Goal: Use online tool/utility: Utilize a website feature to perform a specific function

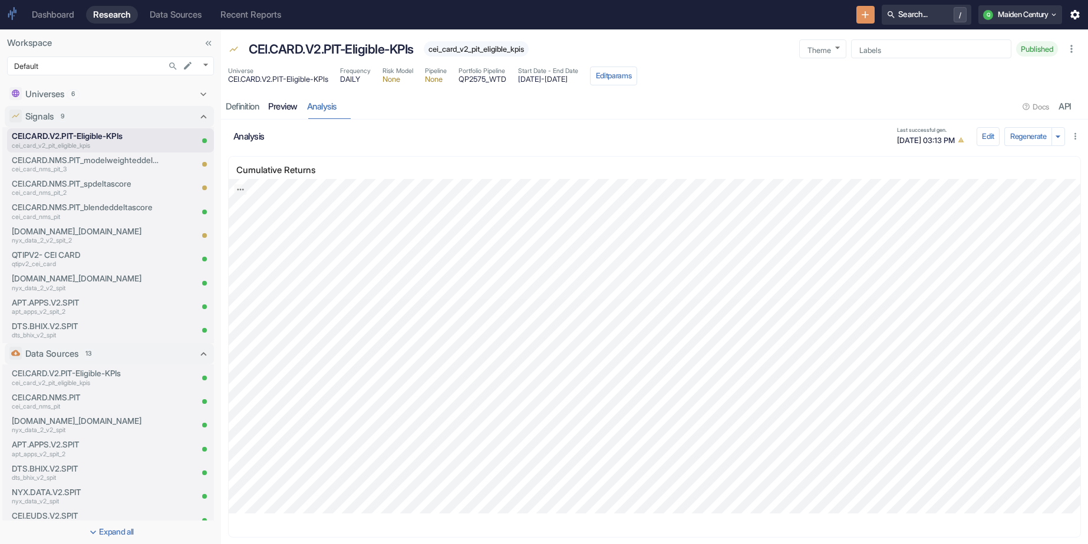
click at [288, 105] on link "preview" at bounding box center [282, 107] width 39 height 24
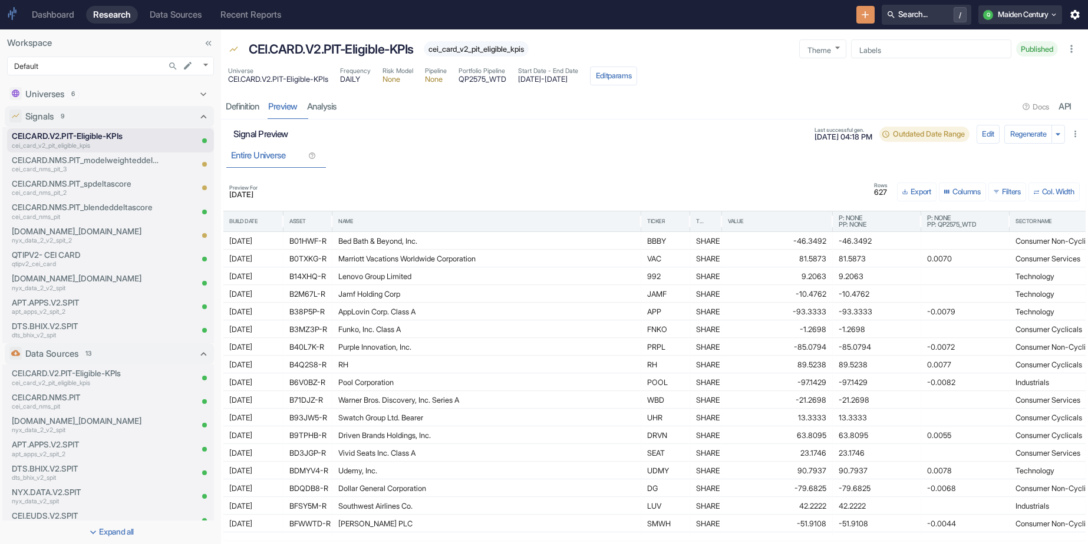
click at [257, 194] on span "[DATE]" at bounding box center [243, 196] width 28 height 8
click at [979, 131] on button "Edit" at bounding box center [988, 134] width 24 height 19
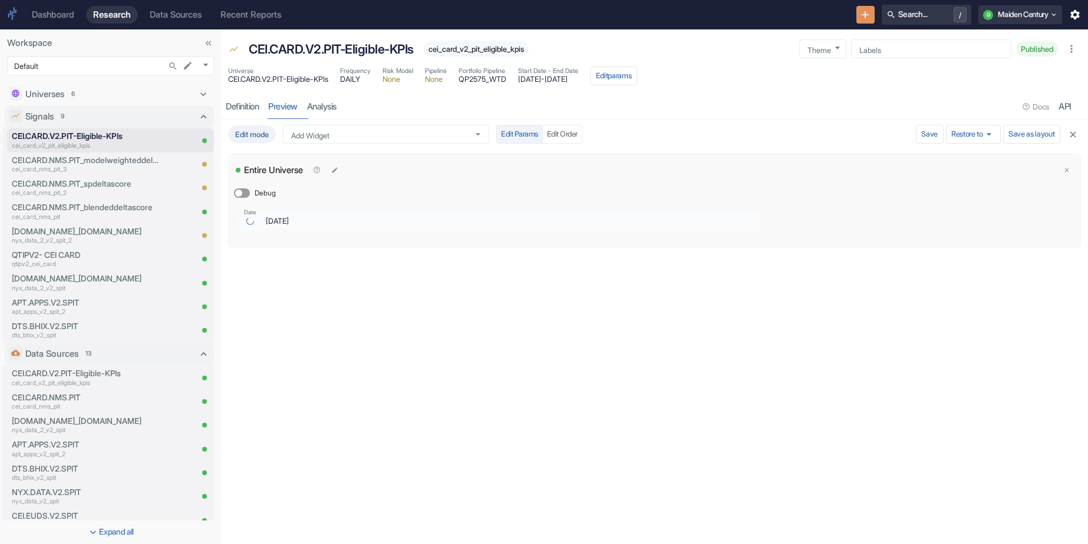
click at [303, 220] on input "[DATE]" at bounding box center [505, 221] width 492 height 14
click at [299, 219] on input "[DATE]" at bounding box center [487, 221] width 503 height 14
click at [275, 219] on input "[DATE]" at bounding box center [487, 221] width 503 height 14
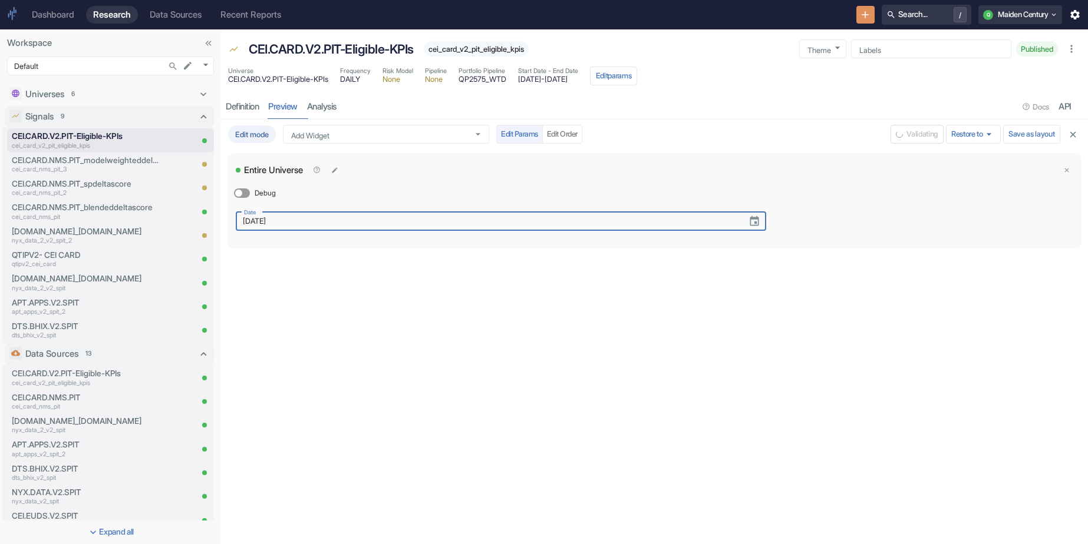
type input "[DATE]"
click at [798, 193] on div "Entire Universe Debug Date [DATE] Date" at bounding box center [654, 200] width 851 height 93
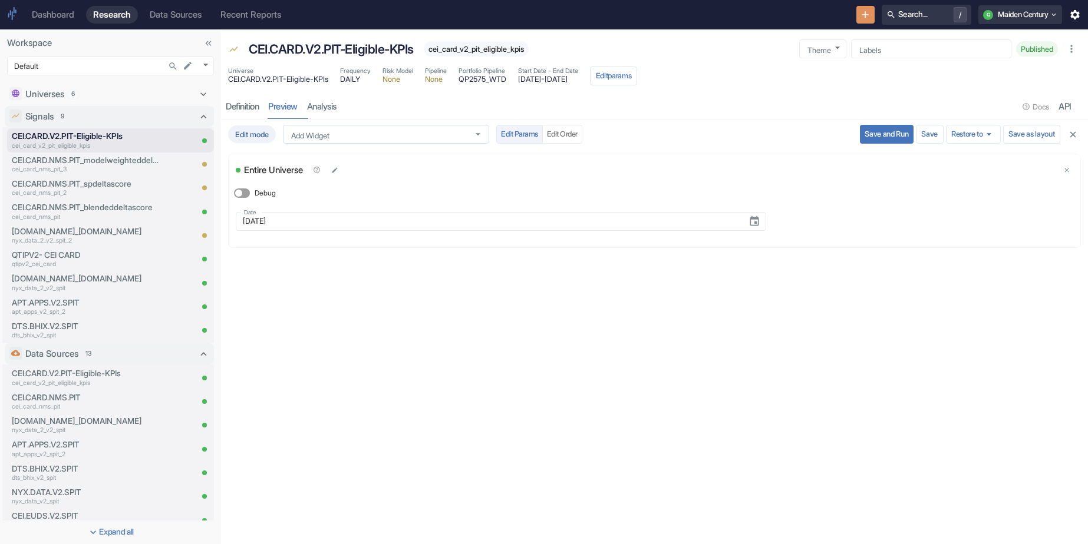
click at [453, 133] on input "Add Widget" at bounding box center [374, 135] width 177 height 10
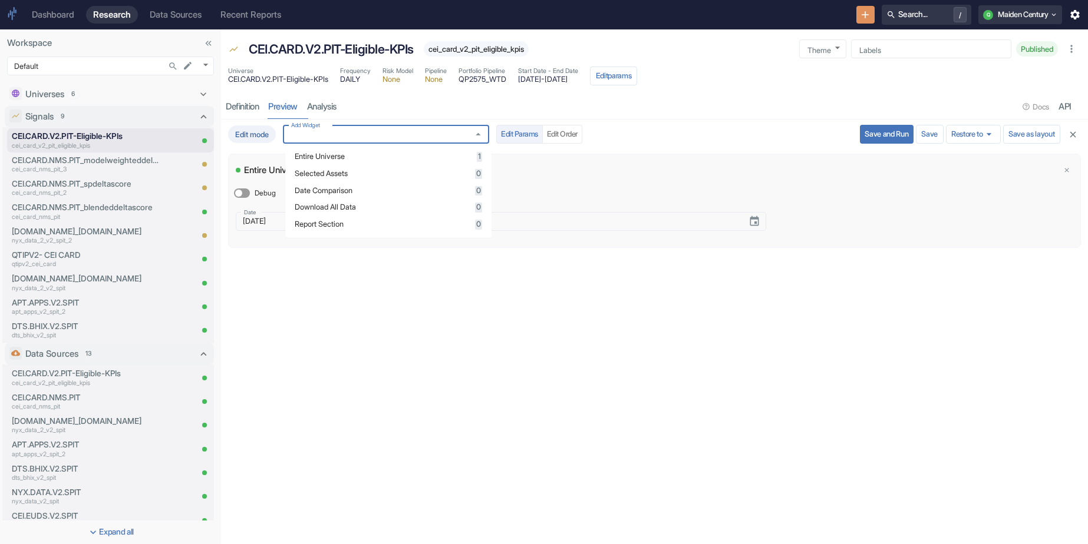
click at [544, 171] on div "Entire Universe" at bounding box center [648, 170] width 824 height 18
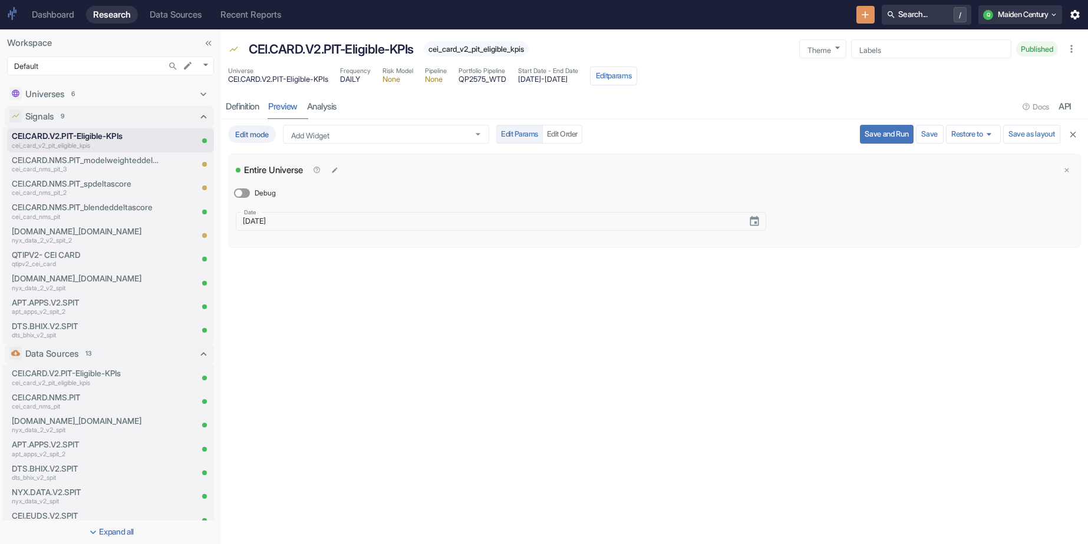
click at [242, 196] on input "Debug" at bounding box center [238, 193] width 28 height 9
click at [315, 131] on input "Add Widget" at bounding box center [374, 135] width 177 height 10
click at [245, 196] on input "Debug" at bounding box center [244, 193] width 28 height 9
checkbox input "false"
click at [337, 192] on div "Debug" at bounding box center [501, 193] width 530 height 19
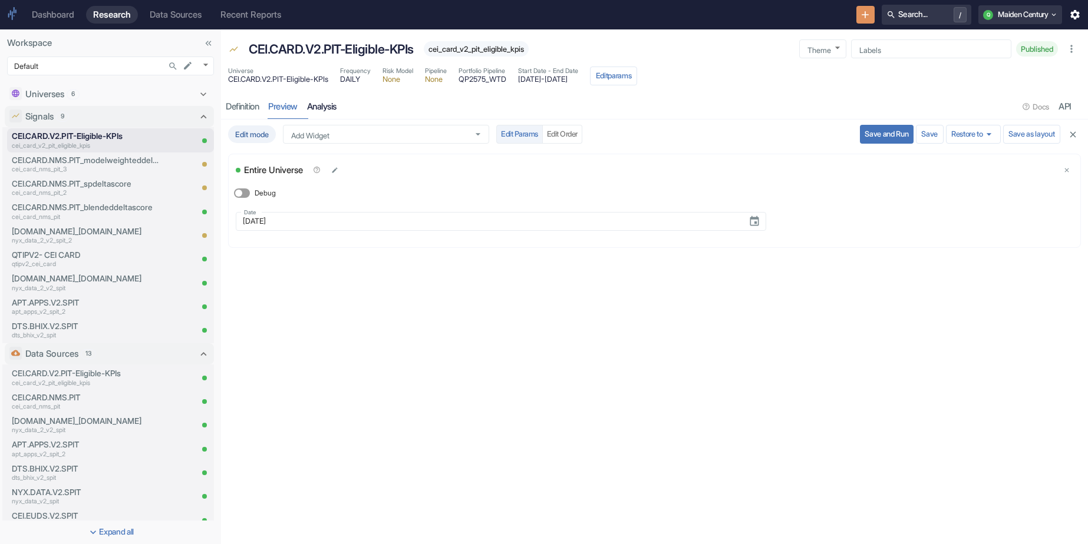
click at [337, 111] on link "analysis" at bounding box center [321, 107] width 39 height 24
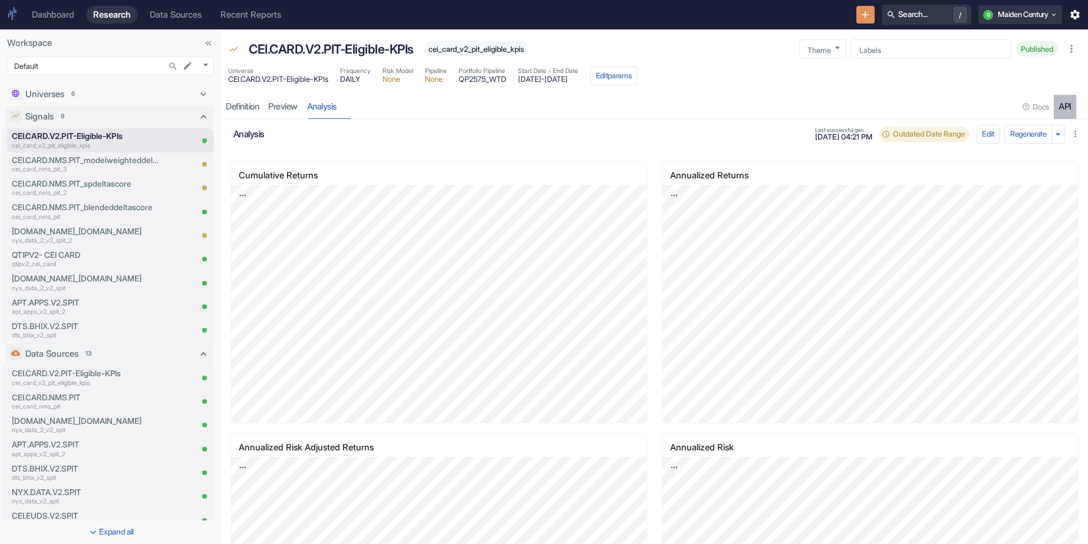
click at [1063, 105] on div "API" at bounding box center [1064, 106] width 13 height 11
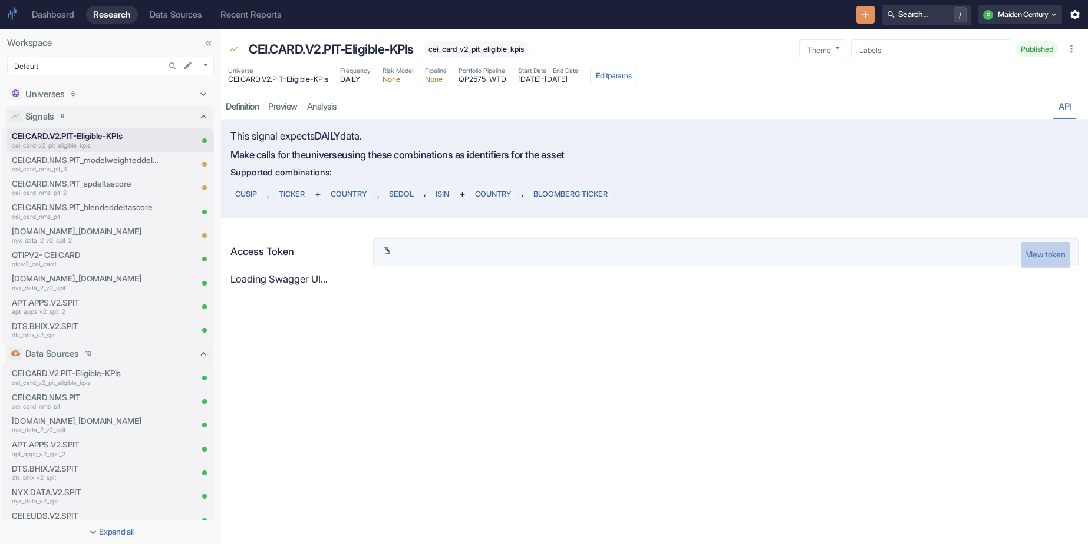
click at [1033, 257] on button "View token" at bounding box center [1045, 255] width 49 height 26
type input "[SECURITY_DATA]"
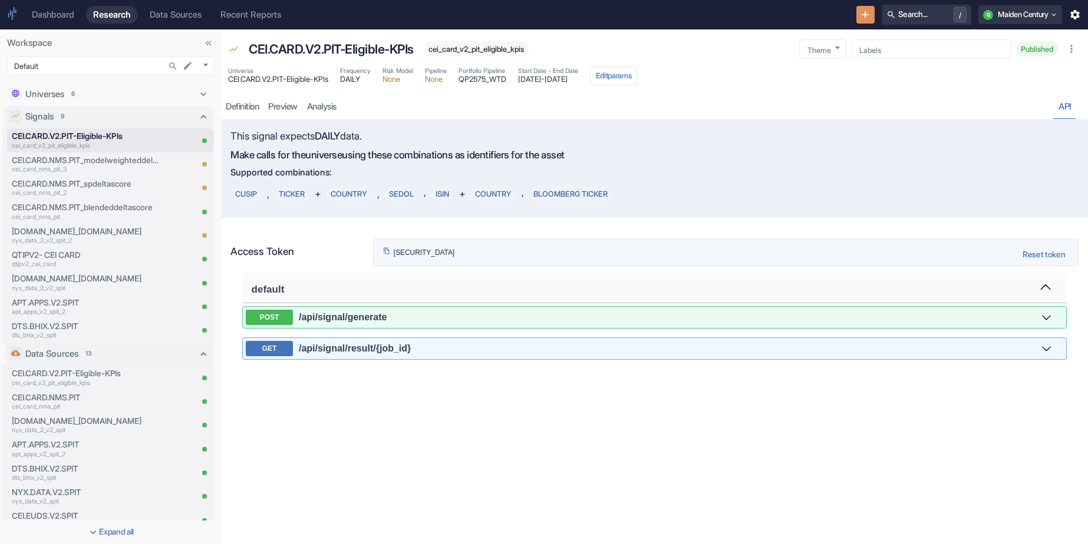
click at [568, 302] on h3 "default" at bounding box center [654, 288] width 824 height 30
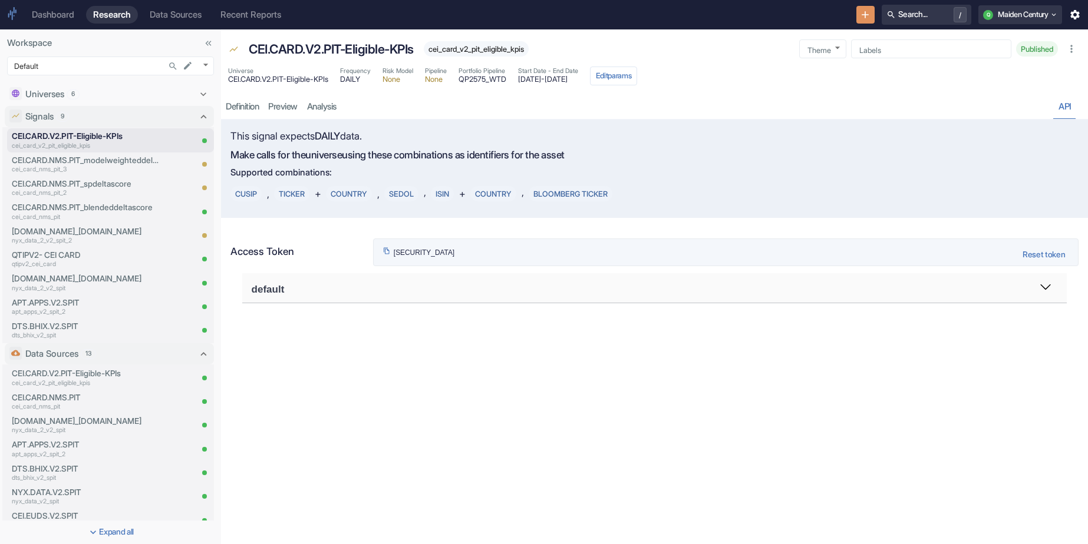
click at [1052, 289] on button at bounding box center [1045, 288] width 19 height 18
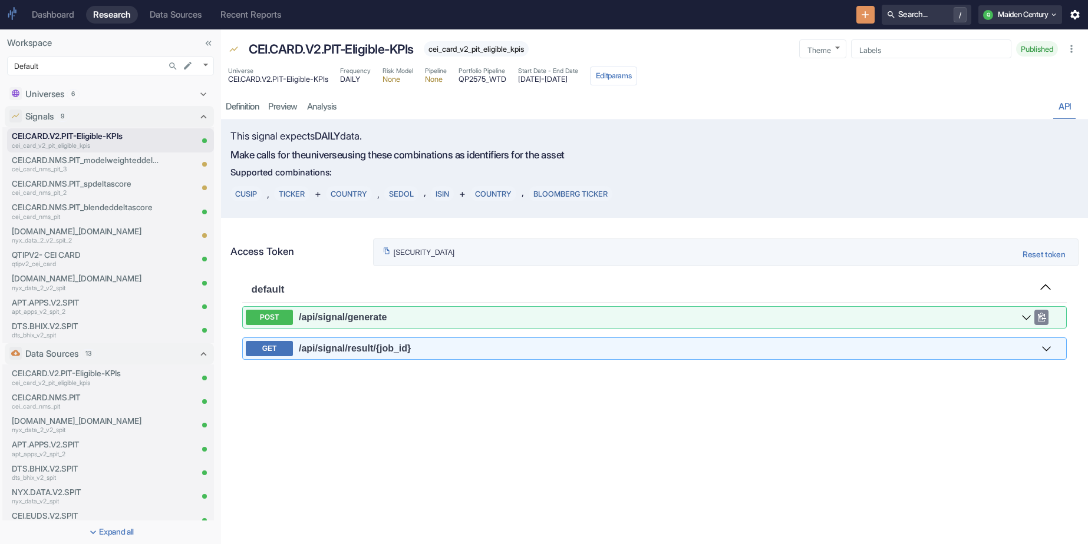
click at [899, 312] on button "POST /api /signal /generate" at bounding box center [638, 317] width 785 height 15
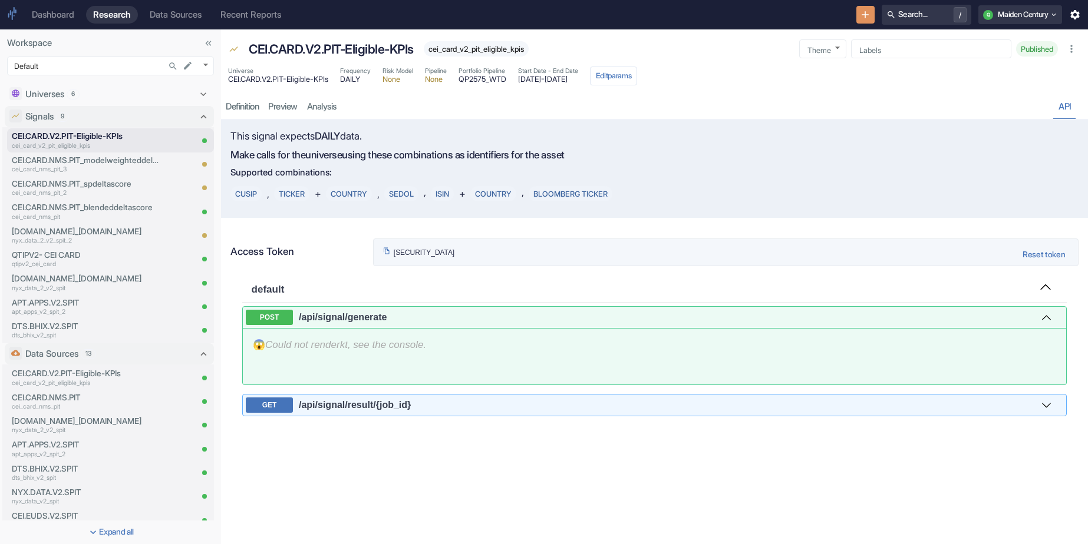
click at [366, 349] on icon "Could not render kt , see the console." at bounding box center [345, 344] width 161 height 11
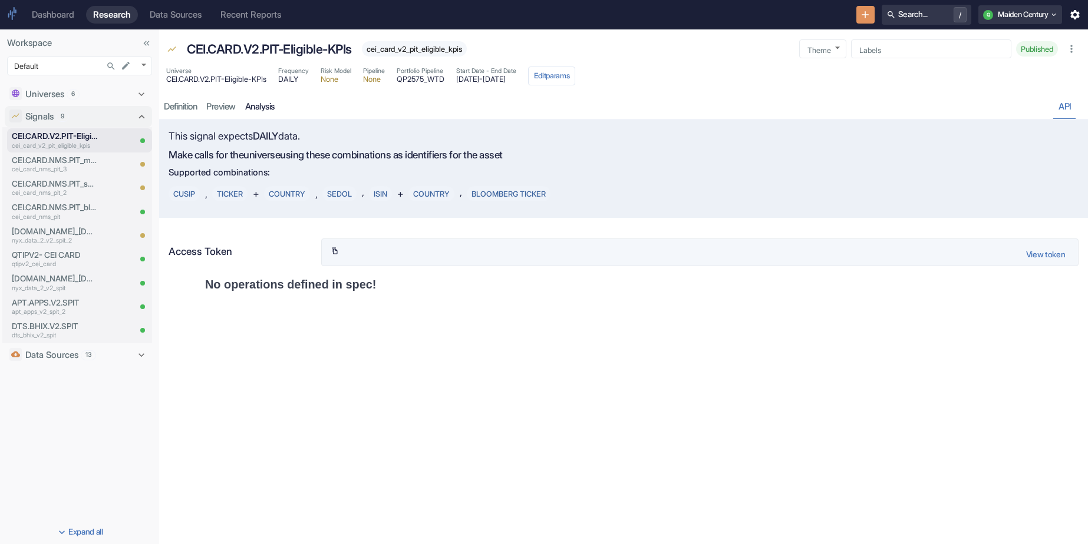
click at [270, 104] on link "analysis" at bounding box center [259, 107] width 39 height 24
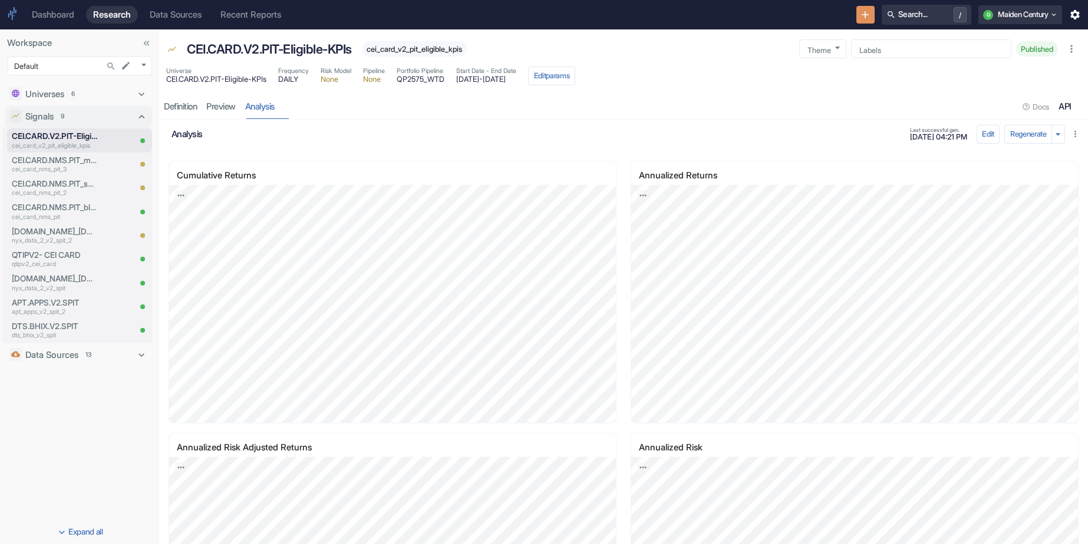
click at [1064, 106] on div "API" at bounding box center [1064, 106] width 13 height 11
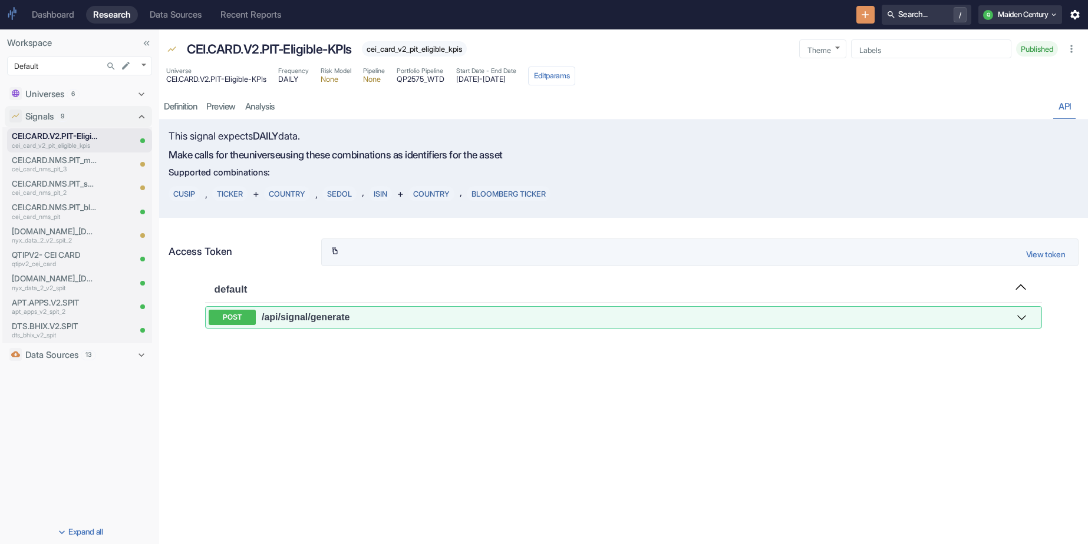
click at [1039, 255] on button "View token" at bounding box center [1045, 255] width 49 height 26
type input "[SECURITY_DATA]"
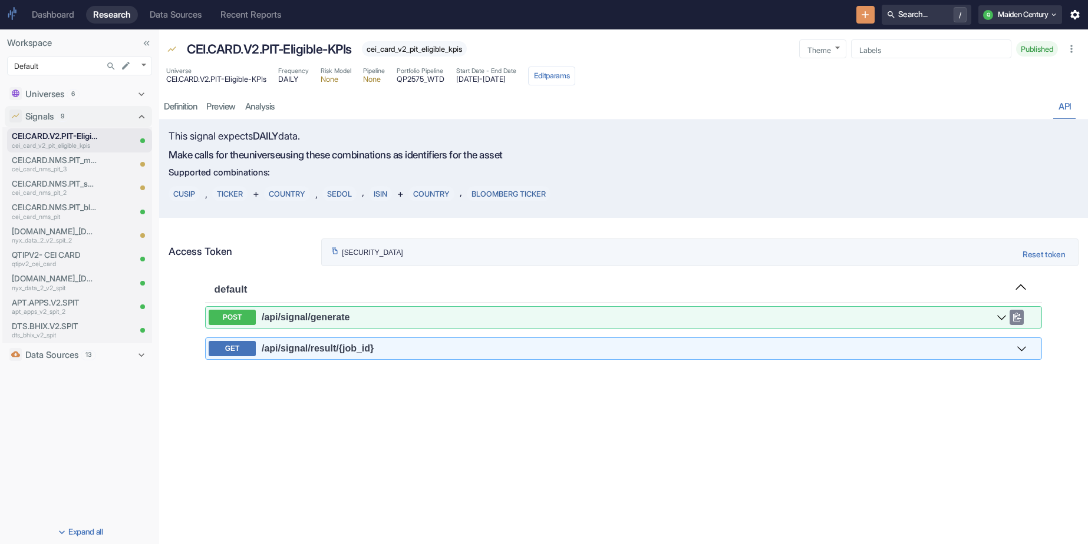
click at [833, 311] on button "POST /api /signal /generate" at bounding box center [608, 317] width 798 height 15
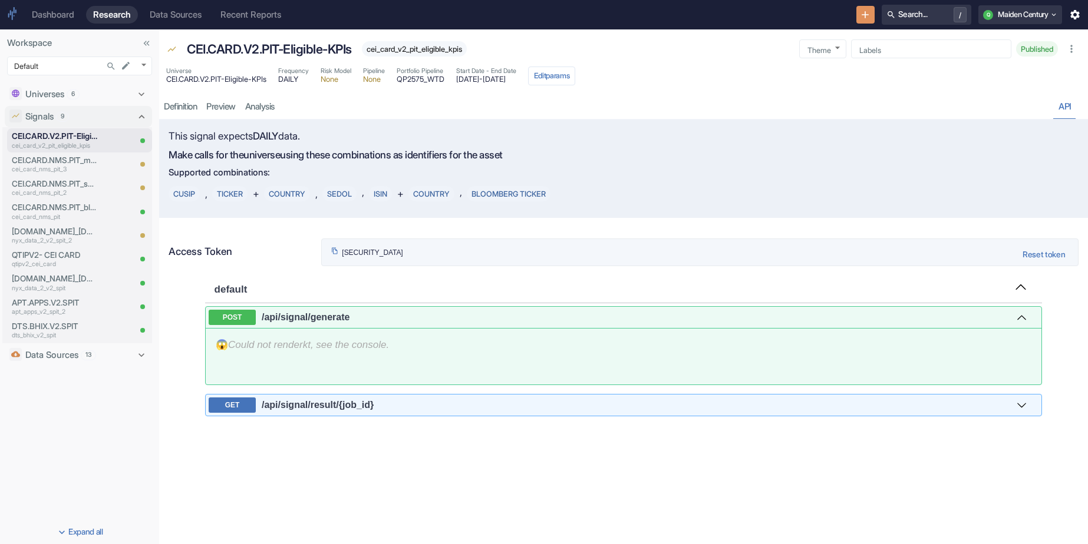
click at [329, 346] on icon "Could not render kt , see the console." at bounding box center [308, 344] width 161 height 11
click at [293, 261] on div "Access Token eyJhbGciOiJIUzI1NiIsInR5cCI6IkpXVCJ9.eyJzdWIiOjM5MywiaGFuZGxlIjoiI…" at bounding box center [619, 248] width 917 height 36
click at [370, 424] on div "POST /api /signal /generate 😱 Could not render kt , see the console. GET /api /…" at bounding box center [623, 365] width 837 height 119
click at [371, 417] on div "GET /api /signal /result /{job_id}" at bounding box center [623, 405] width 837 height 22
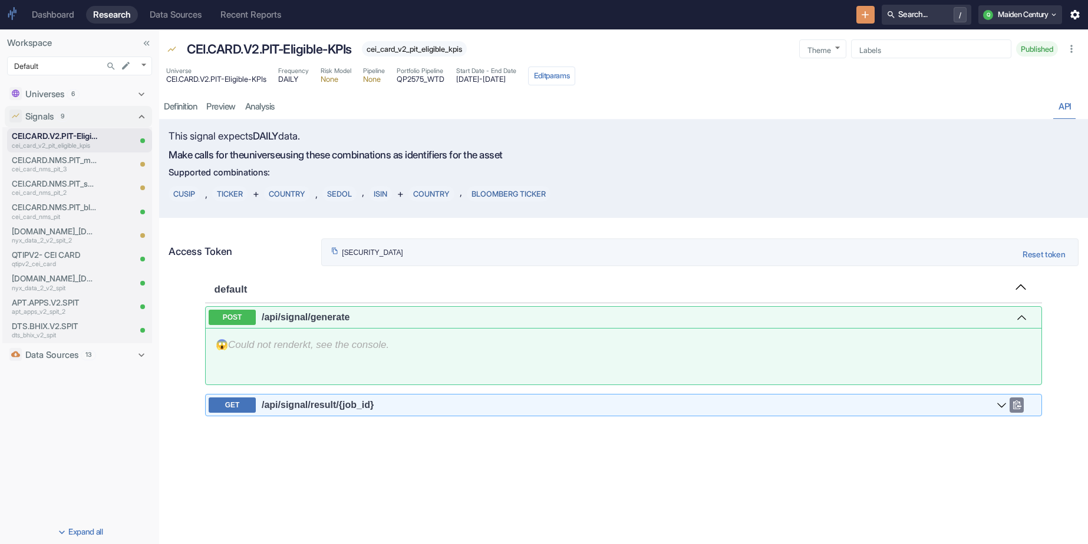
click at [371, 410] on span "/api /signal /result /{job_id}" at bounding box center [318, 405] width 112 height 10
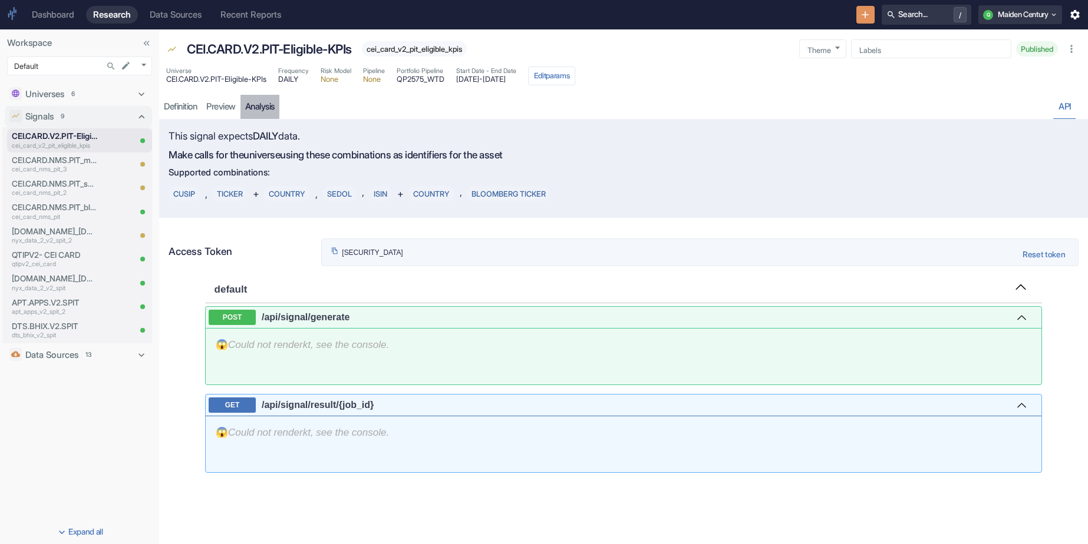
click at [272, 108] on link "analysis" at bounding box center [259, 107] width 39 height 24
